Goal: Navigation & Orientation: Go to known website

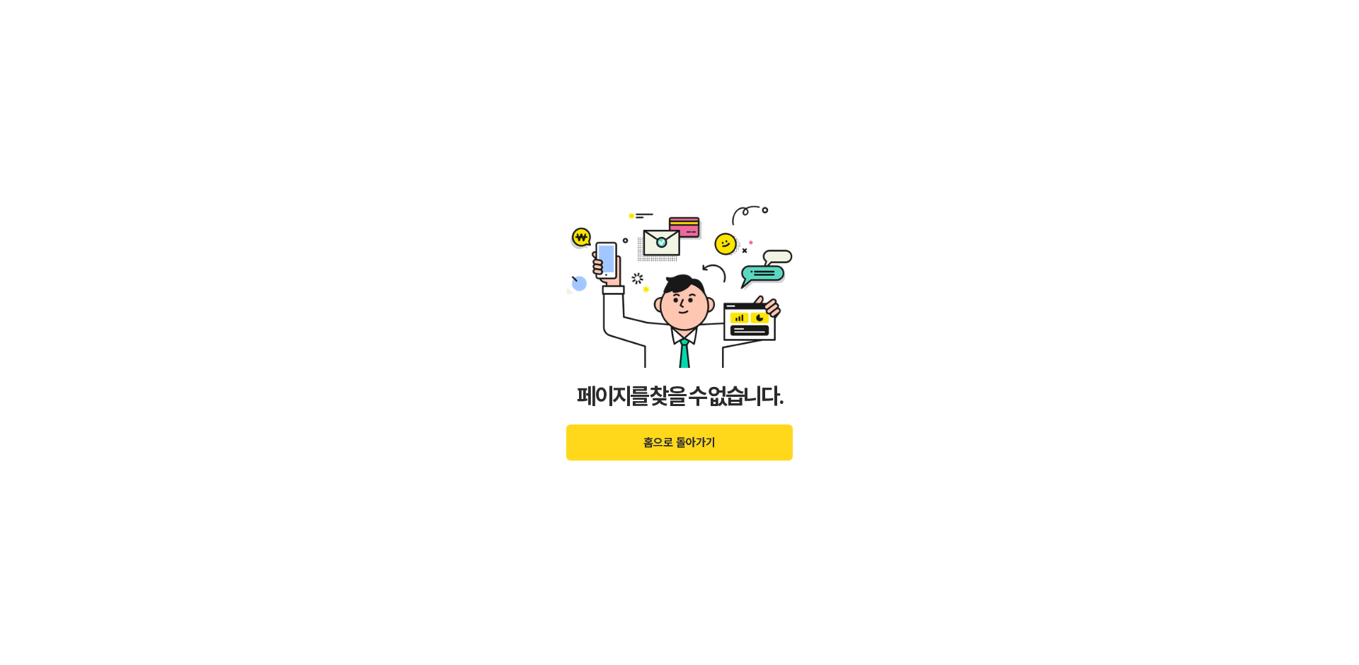
click at [709, 442] on button "홈으로 돌아가기" at bounding box center [679, 443] width 226 height 36
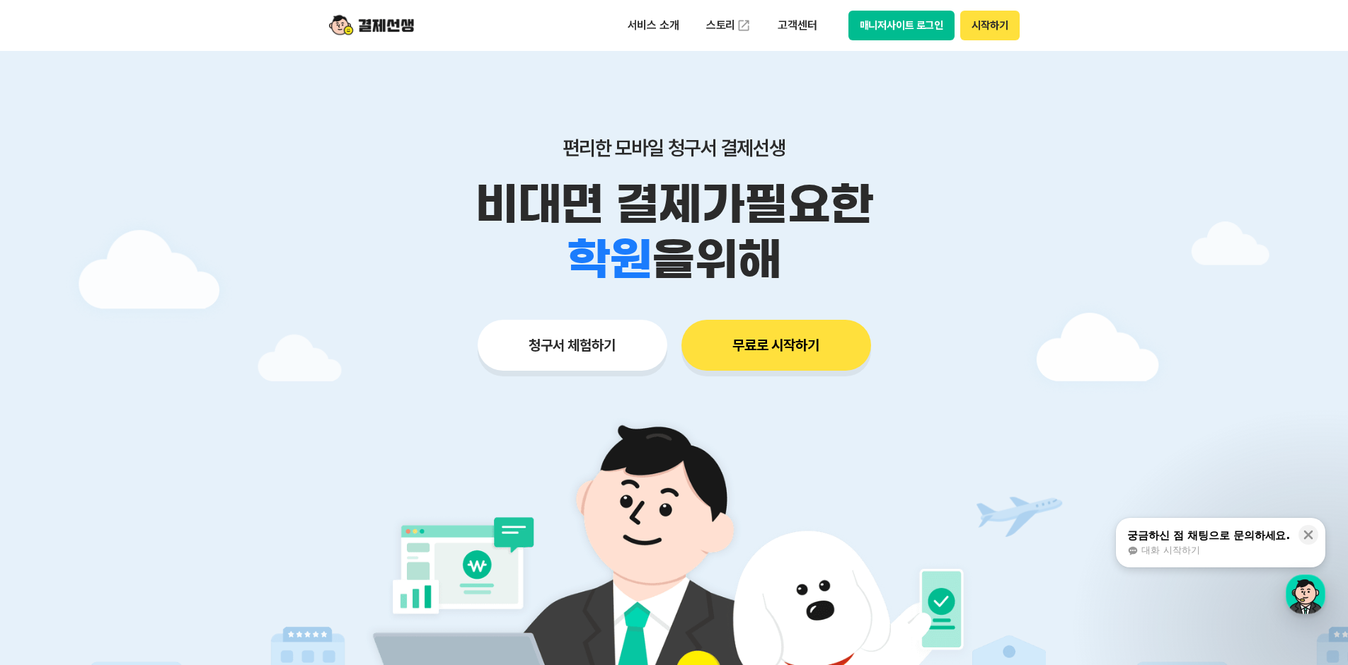
click at [884, 24] on button "매니저사이트 로그인" at bounding box center [901, 26] width 107 height 30
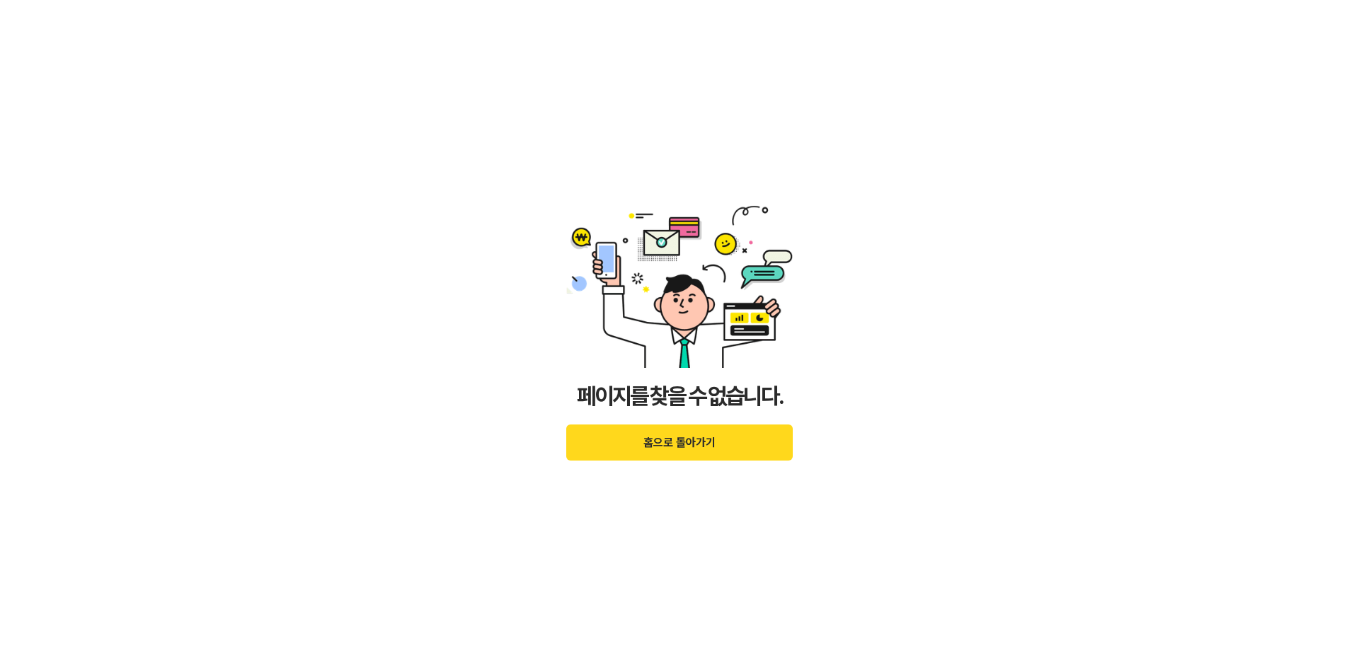
click at [697, 441] on button "홈으로 돌아가기" at bounding box center [679, 443] width 226 height 36
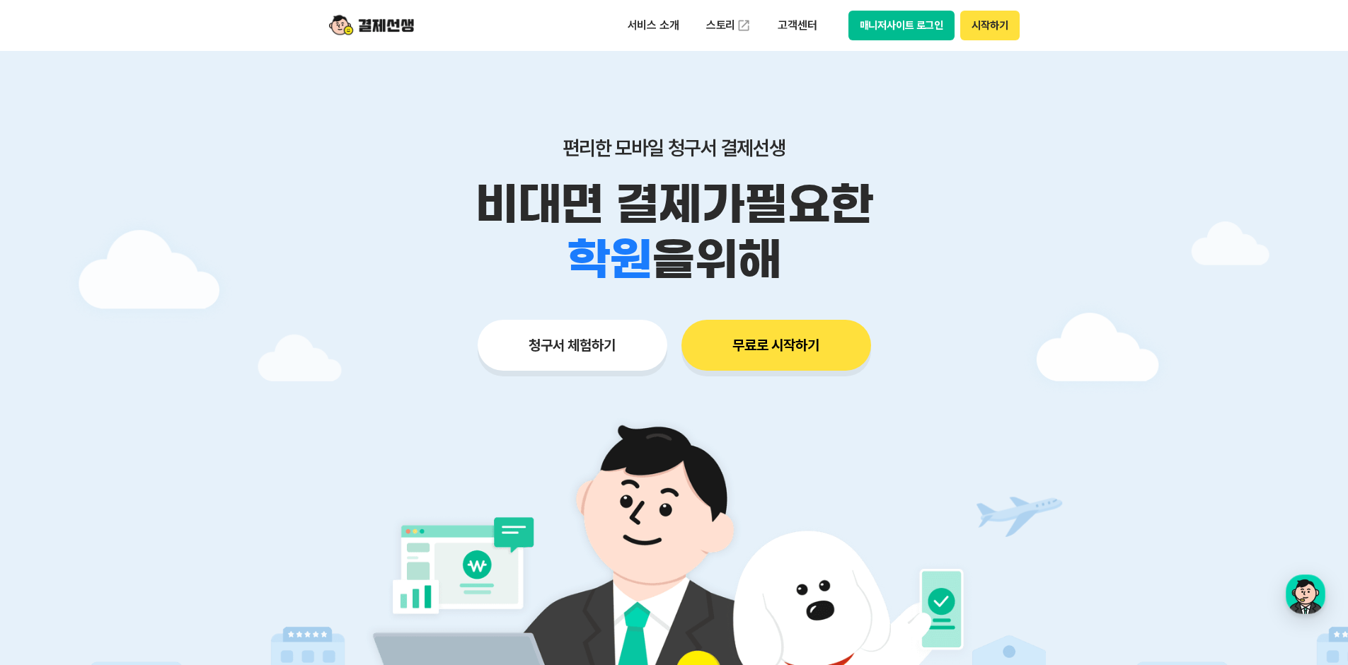
click at [905, 23] on button "매니저사이트 로그인" at bounding box center [901, 26] width 107 height 30
